Goal: Transaction & Acquisition: Subscribe to service/newsletter

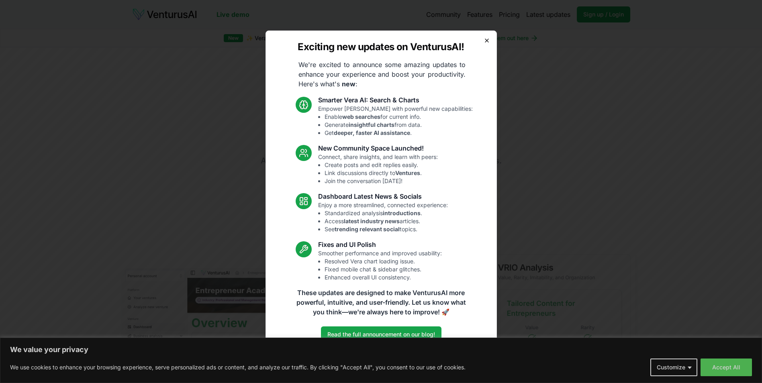
click at [488, 39] on icon "button" at bounding box center [487, 40] width 6 height 6
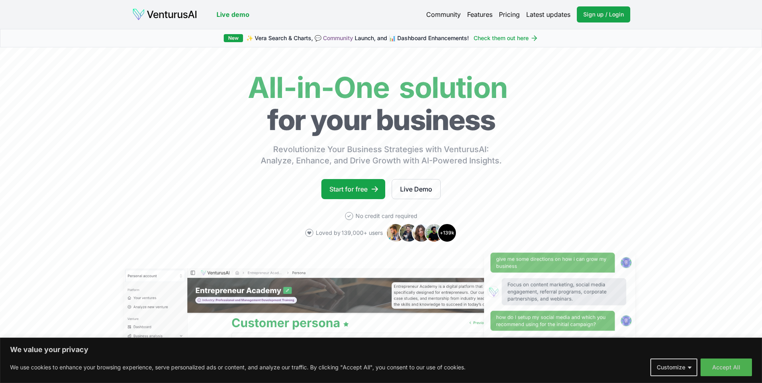
click at [509, 12] on link "Pricing" at bounding box center [509, 15] width 21 height 10
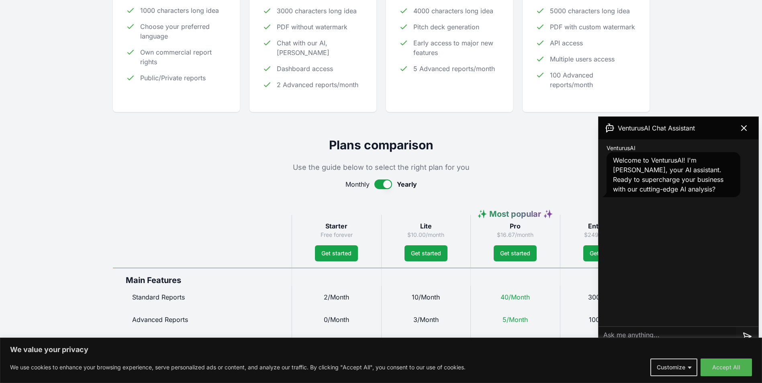
scroll to position [241, 0]
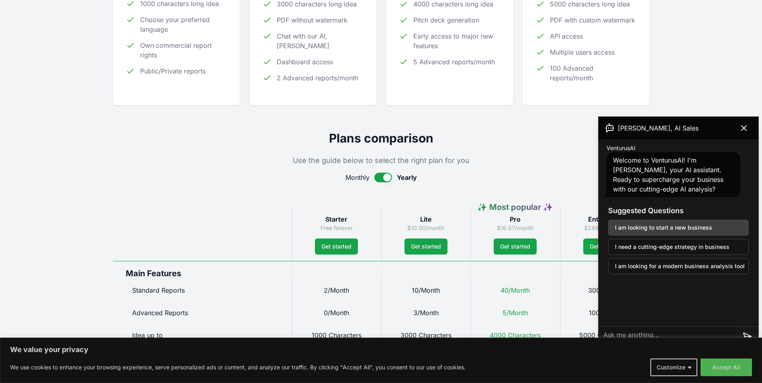
click at [686, 229] on button "I am looking to start a new business" at bounding box center [678, 228] width 141 height 16
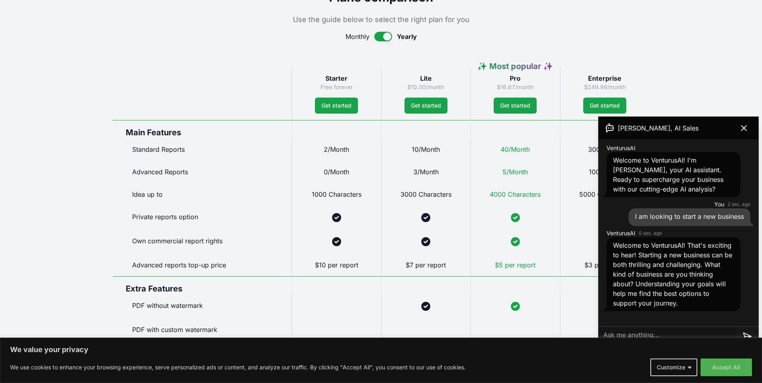
scroll to position [402, 0]
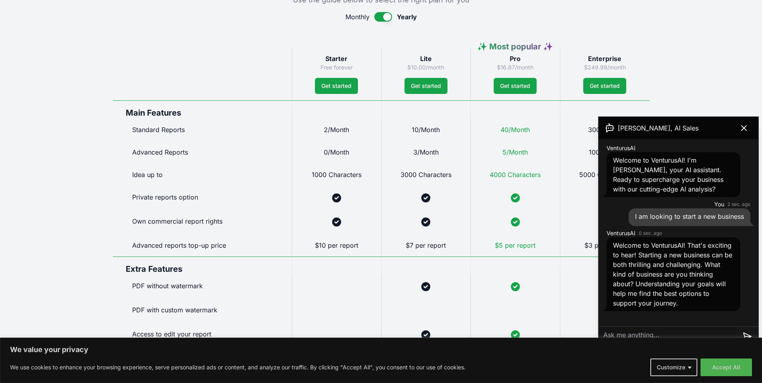
click at [688, 310] on div "Welcome to VenturusAI! That's exciting to hear! Starting a new business can be …" at bounding box center [673, 274] width 134 height 74
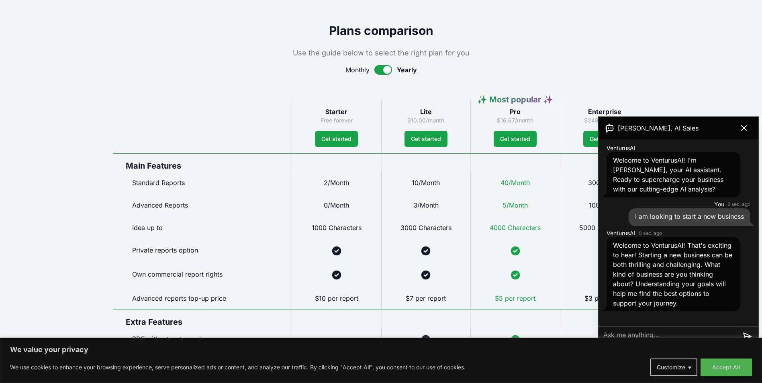
scroll to position [321, 0]
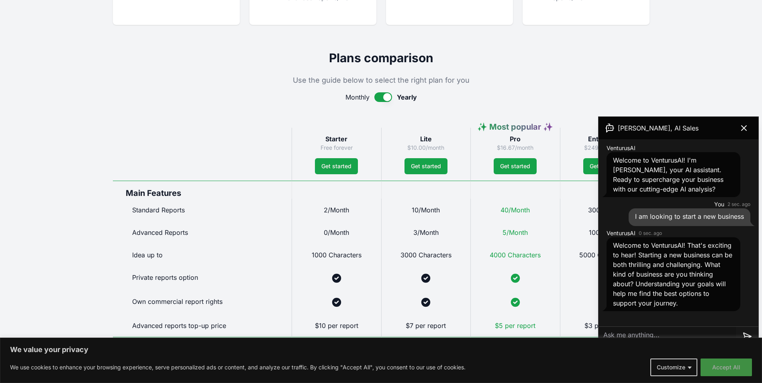
click at [726, 369] on button "Accept All" at bounding box center [725, 368] width 51 height 18
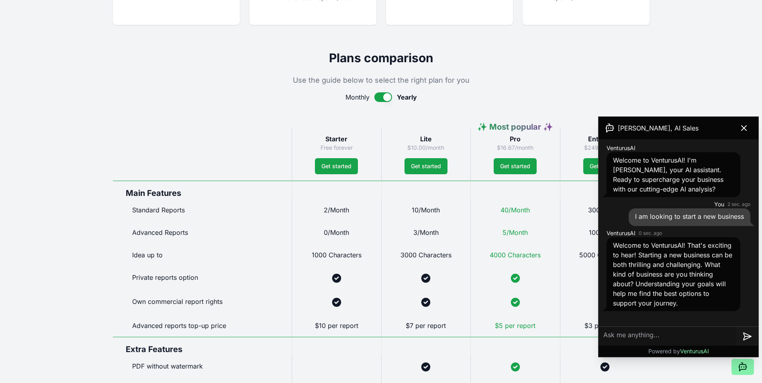
click at [637, 335] on textarea at bounding box center [666, 336] width 137 height 19
type textarea "I want to start a business consulting business"
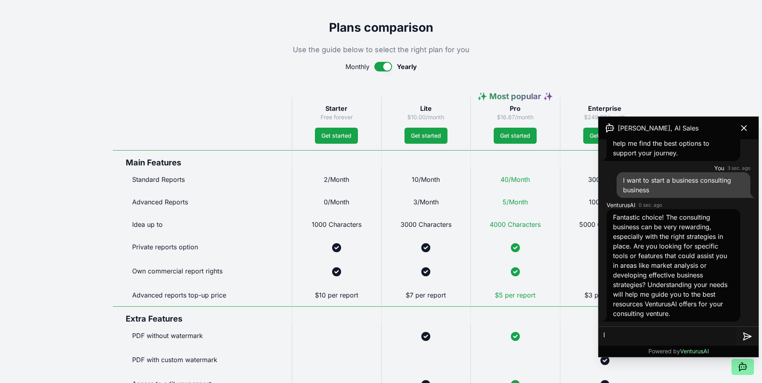
scroll to position [361, 0]
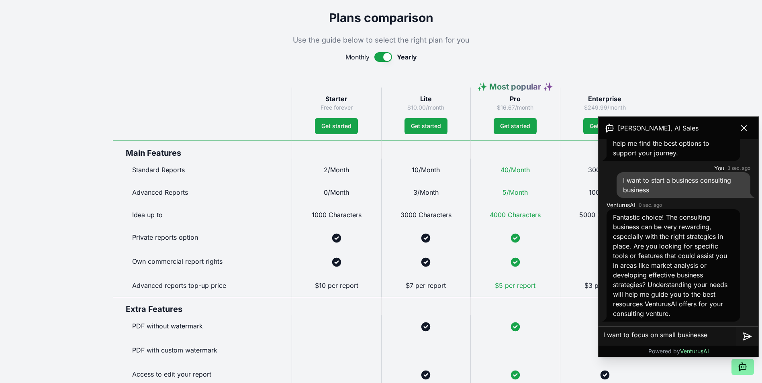
type textarea "I want to focus on small businesses"
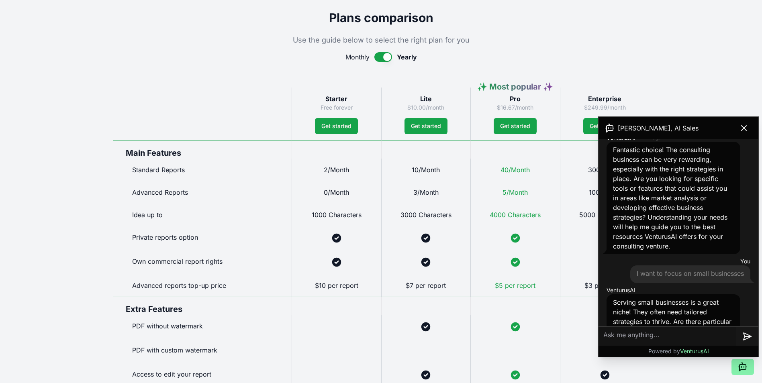
scroll to position [284, 0]
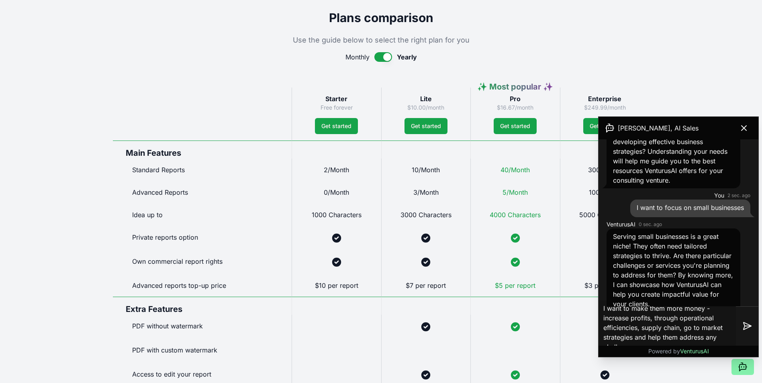
type textarea "I want to make them more money - increase profits, through operational efficien…"
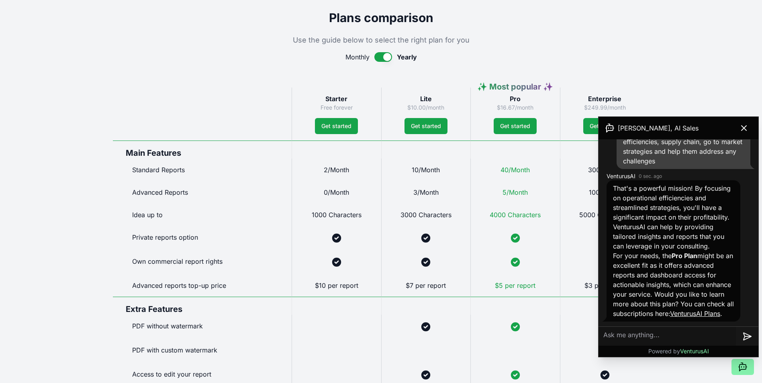
scroll to position [521, 0]
type textarea "yes"
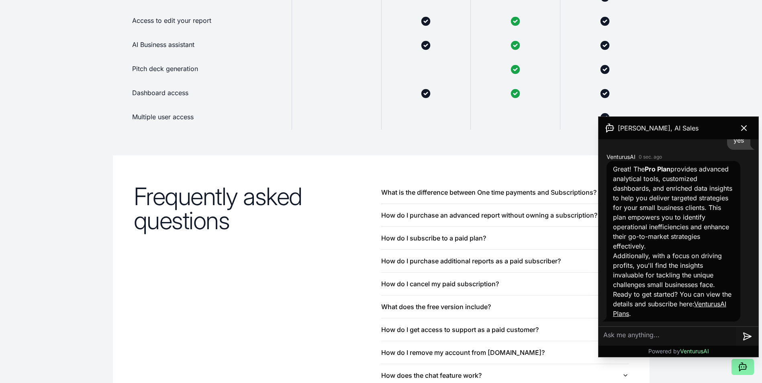
scroll to position [723, 0]
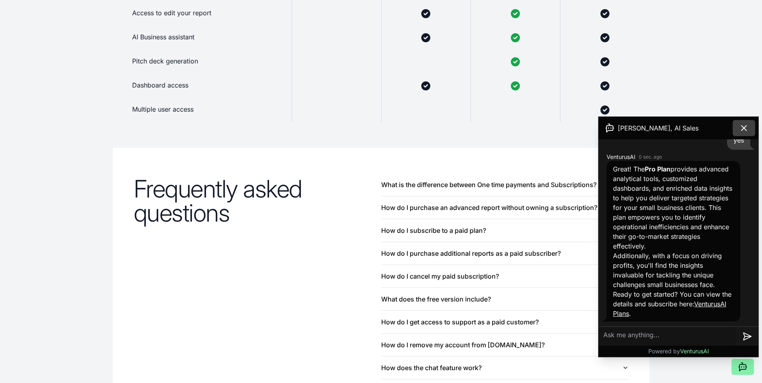
click at [744, 126] on icon at bounding box center [744, 128] width 10 height 10
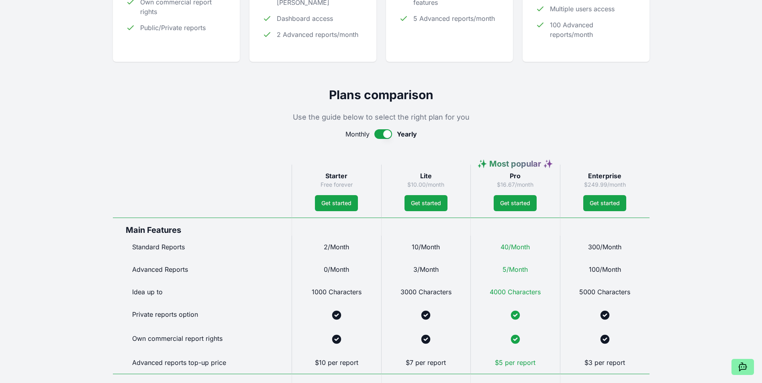
scroll to position [281, 0]
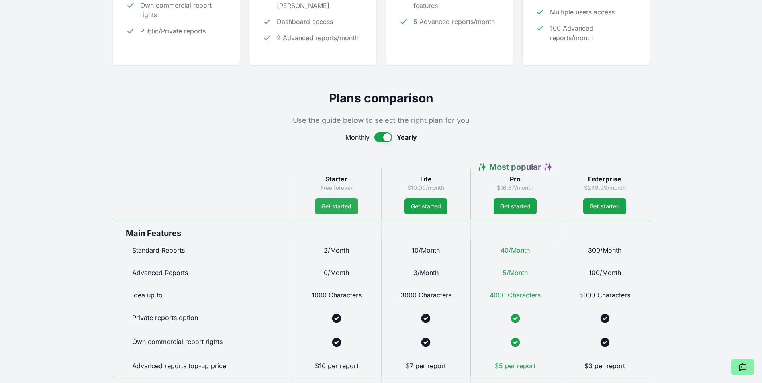
click at [339, 207] on link "Get started" at bounding box center [336, 206] width 43 height 16
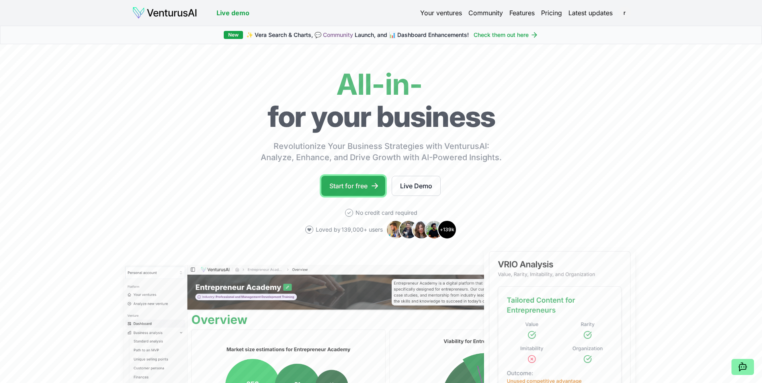
click at [362, 188] on link "Start for free" at bounding box center [353, 186] width 64 height 20
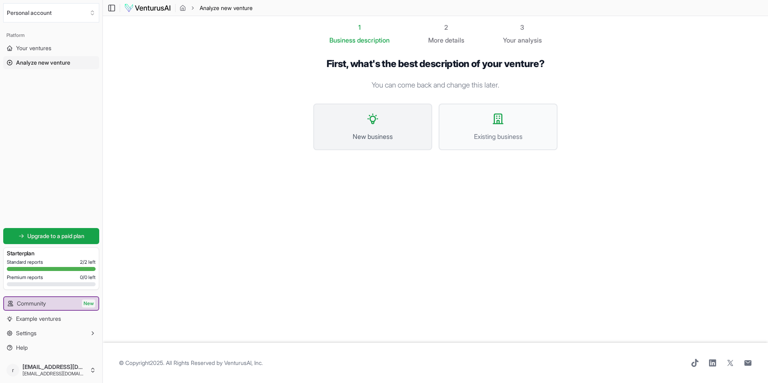
click at [389, 133] on span "New business" at bounding box center [372, 137] width 101 height 10
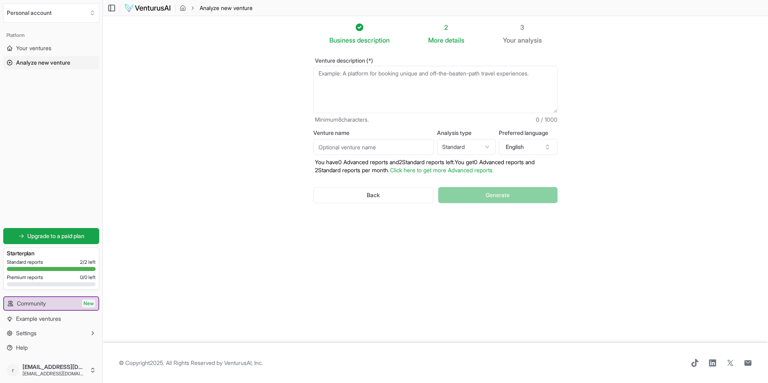
click at [349, 73] on textarea "Venture description (*)" at bounding box center [435, 89] width 244 height 47
click at [477, 84] on textarea "Business consulting and coaching for small businesses" at bounding box center [435, 89] width 244 height 47
type textarea "Business consulting and coaching for small businesses"
click at [451, 36] on div "More details" at bounding box center [446, 40] width 36 height 10
click at [471, 74] on textarea "Business consulting and coaching for small businesses" at bounding box center [435, 89] width 244 height 47
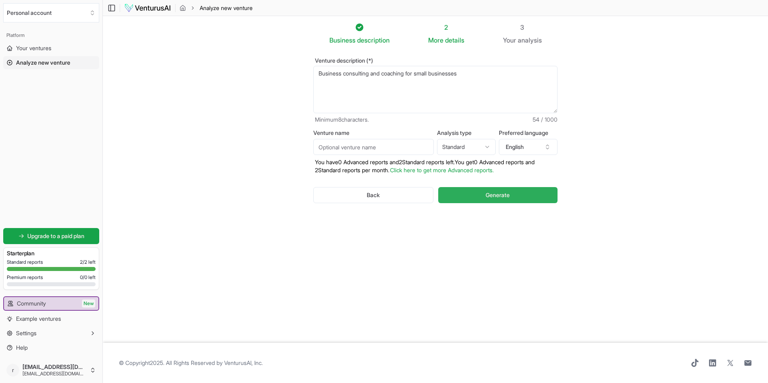
click at [508, 196] on span "Generate" at bounding box center [498, 195] width 24 height 8
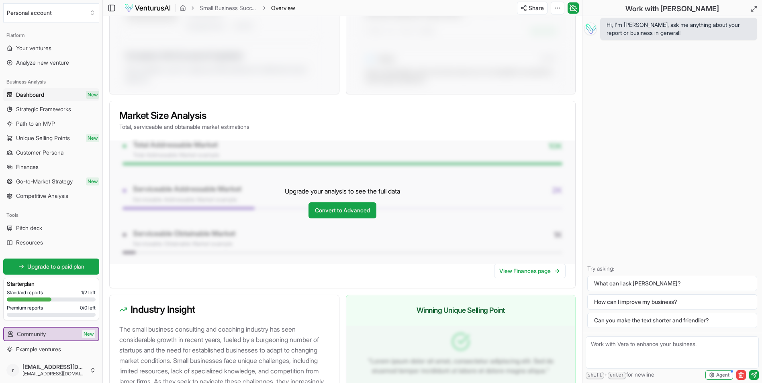
scroll to position [718, 0]
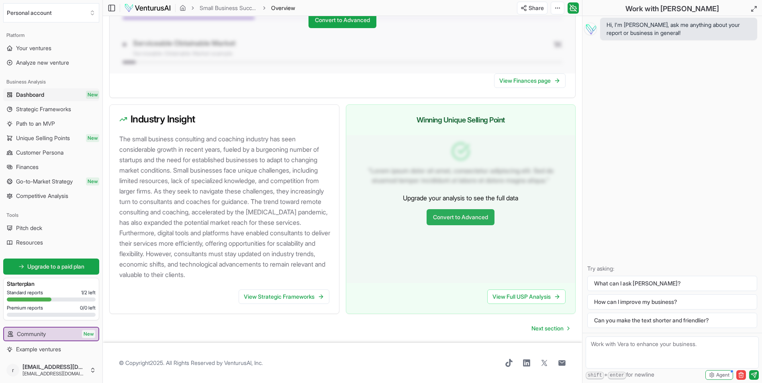
click at [452, 212] on link "Convert to Advanced" at bounding box center [460, 217] width 68 height 16
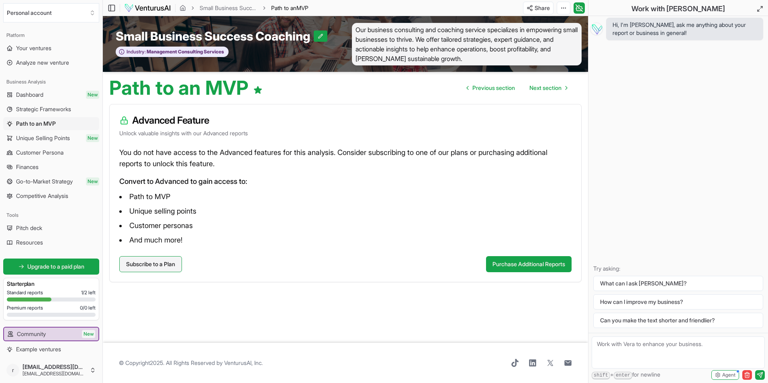
click at [161, 262] on link "Subscribe to a Plan" at bounding box center [150, 264] width 63 height 16
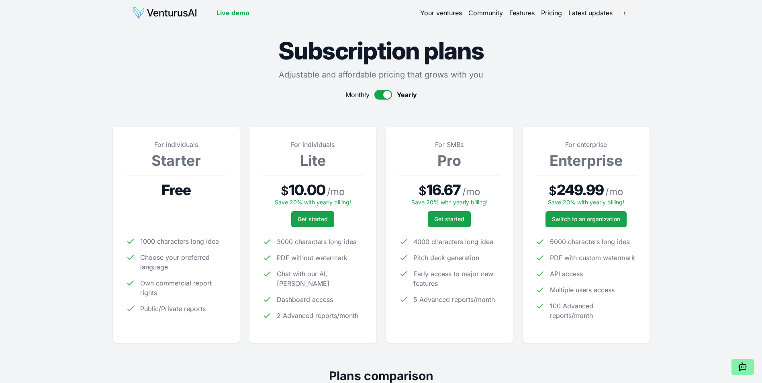
click at [378, 94] on button "button" at bounding box center [383, 95] width 18 height 10
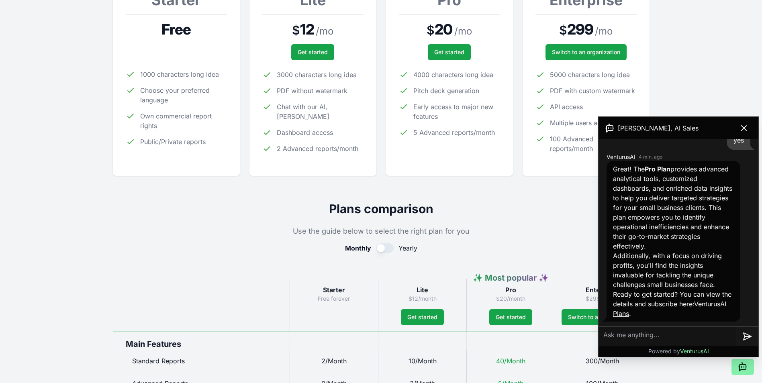
scroll to position [722, 0]
click at [743, 129] on icon at bounding box center [743, 128] width 5 height 5
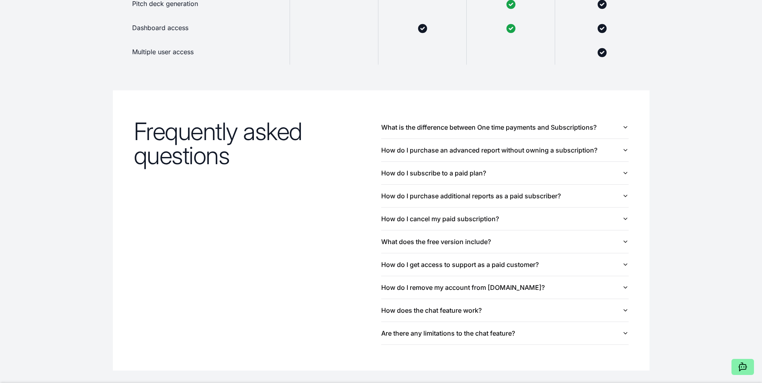
scroll to position [770, 0]
click at [624, 289] on icon "button" at bounding box center [625, 289] width 3 height 2
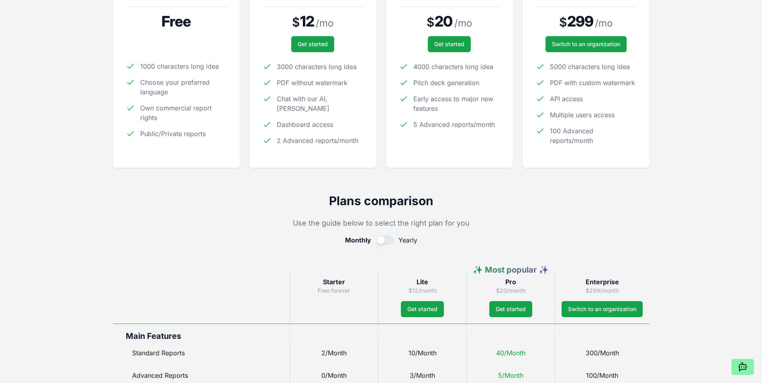
scroll to position [47, 0]
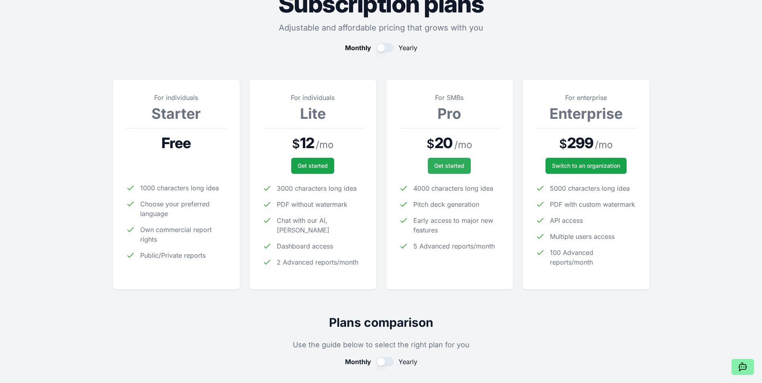
click at [454, 168] on span "Get started" at bounding box center [449, 166] width 30 height 8
